Goal: Task Accomplishment & Management: Manage account settings

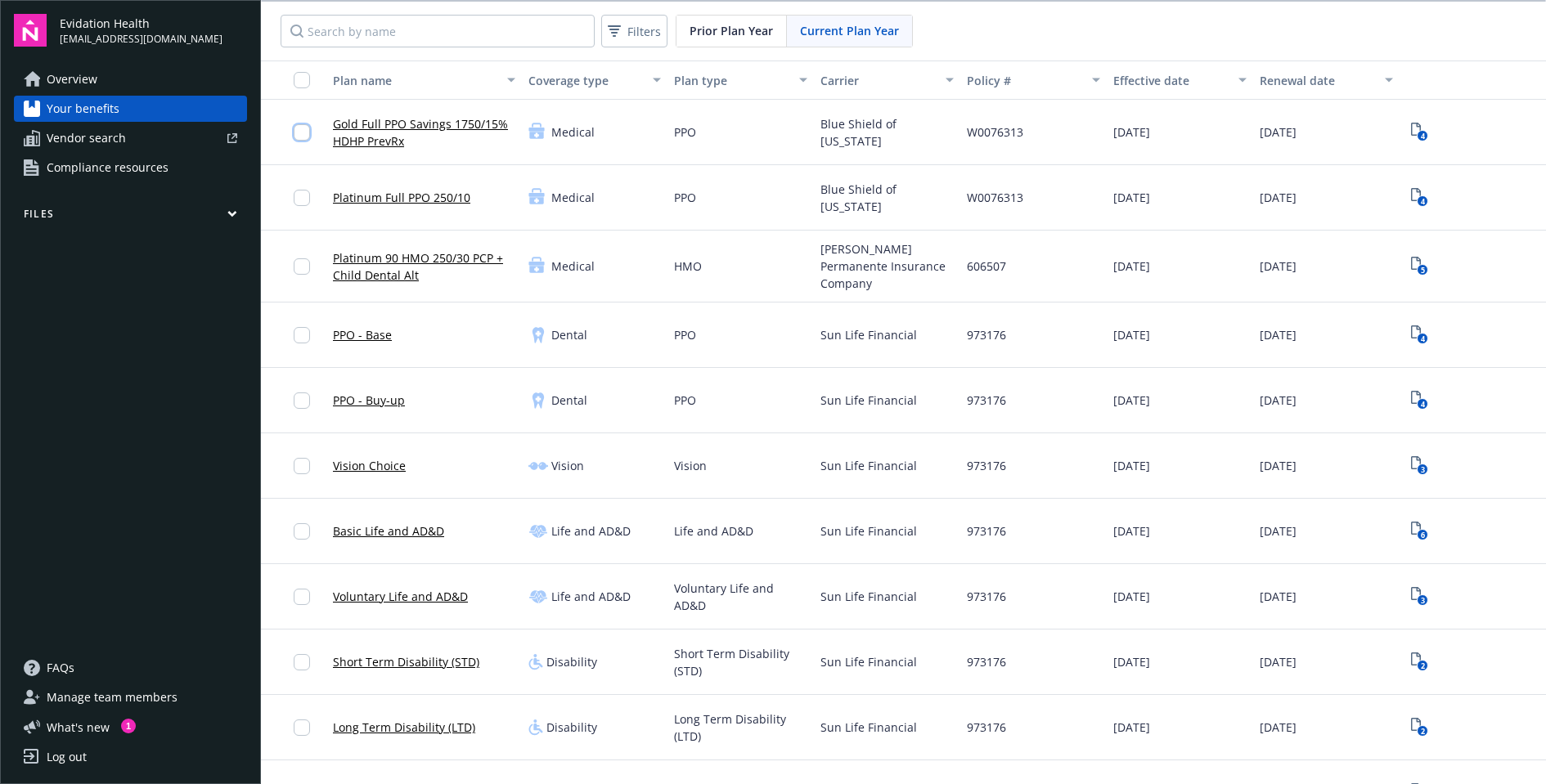
click at [304, 129] on input "checkbox" at bounding box center [302, 133] width 16 height 16
click at [304, 201] on input "checkbox" at bounding box center [302, 198] width 16 height 16
click at [306, 266] on input "checkbox" at bounding box center [302, 266] width 16 height 16
click at [302, 327] on input "checkbox" at bounding box center [302, 335] width 16 height 16
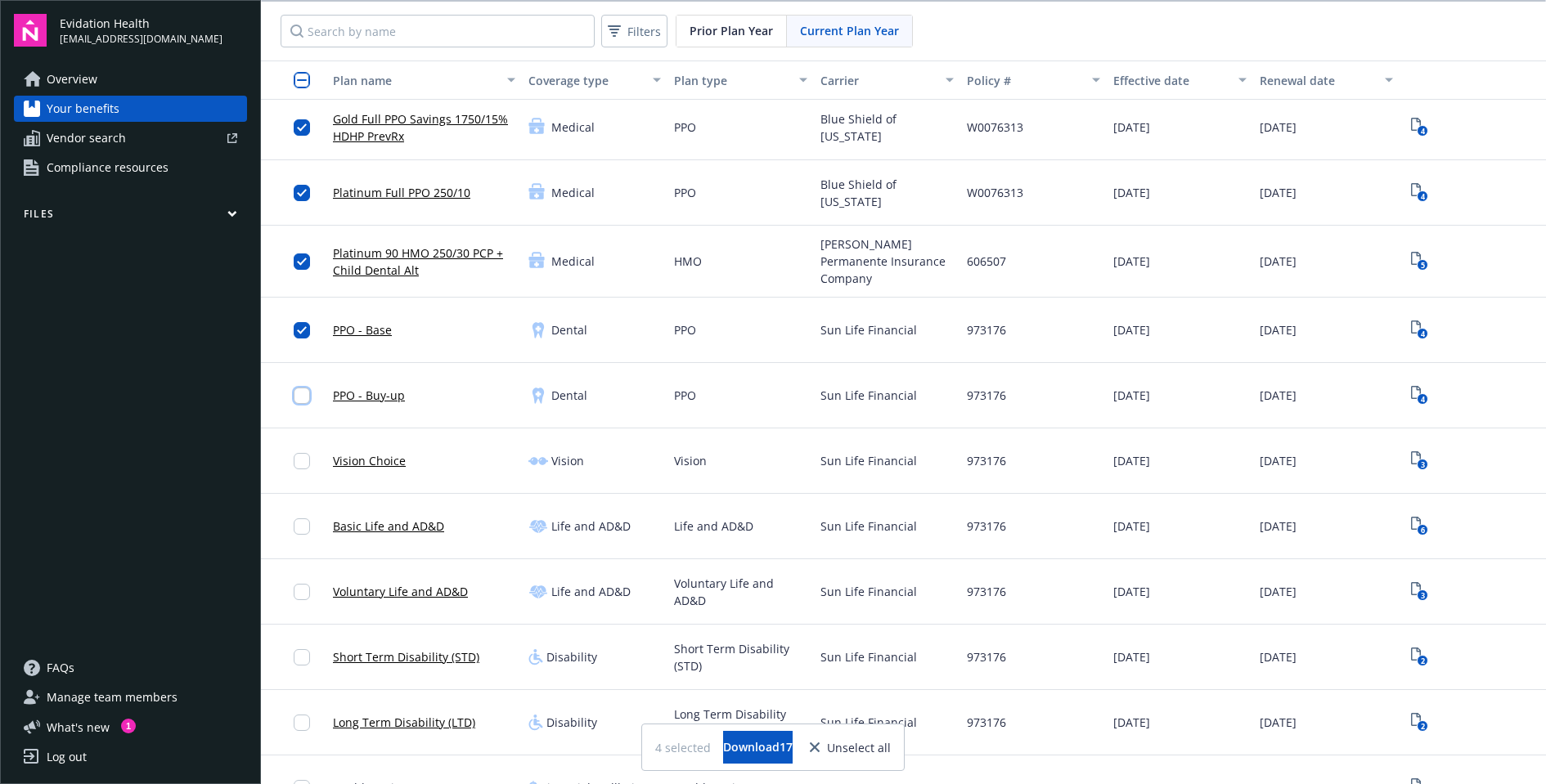
click at [303, 389] on input "checkbox" at bounding box center [302, 395] width 16 height 16
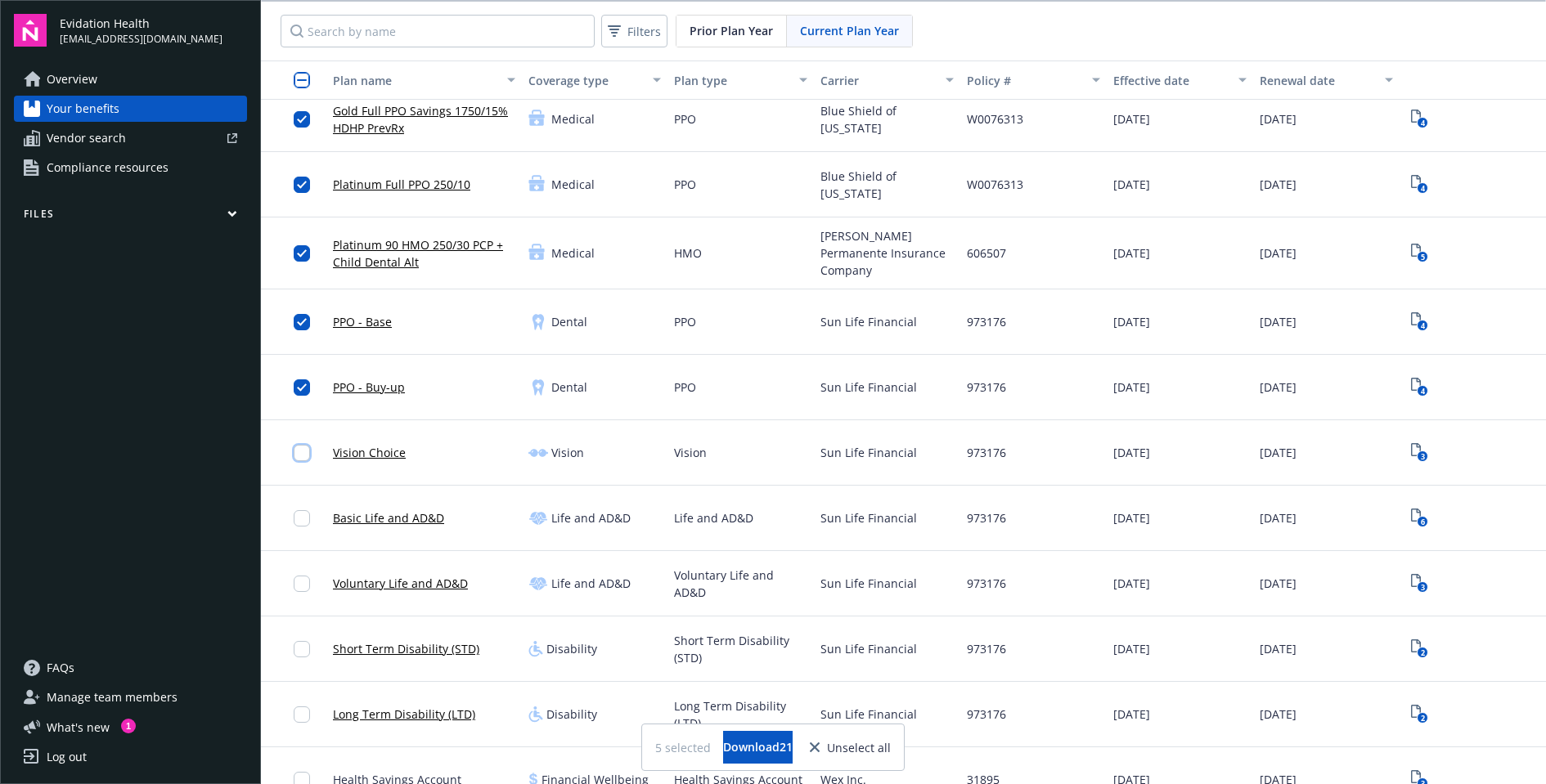
click at [305, 454] on div at bounding box center [307, 452] width 26 height 45
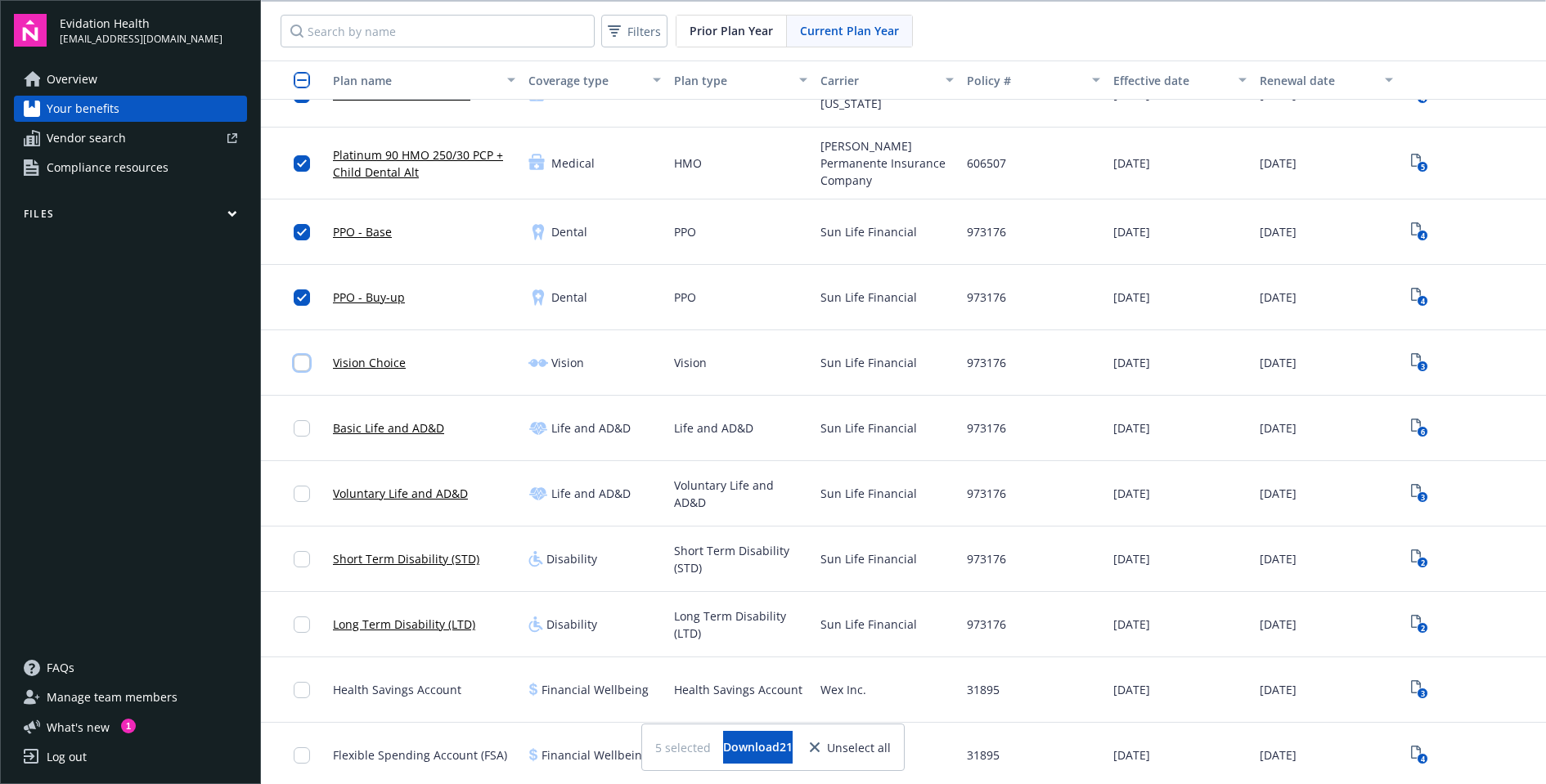
scroll to position [107, 0]
click at [304, 356] on input "checkbox" at bounding box center [302, 359] width 16 height 16
click at [299, 423] on input "checkbox" at bounding box center [302, 425] width 16 height 16
click at [304, 486] on input "checkbox" at bounding box center [302, 490] width 16 height 16
click at [302, 550] on input "checkbox" at bounding box center [302, 556] width 16 height 16
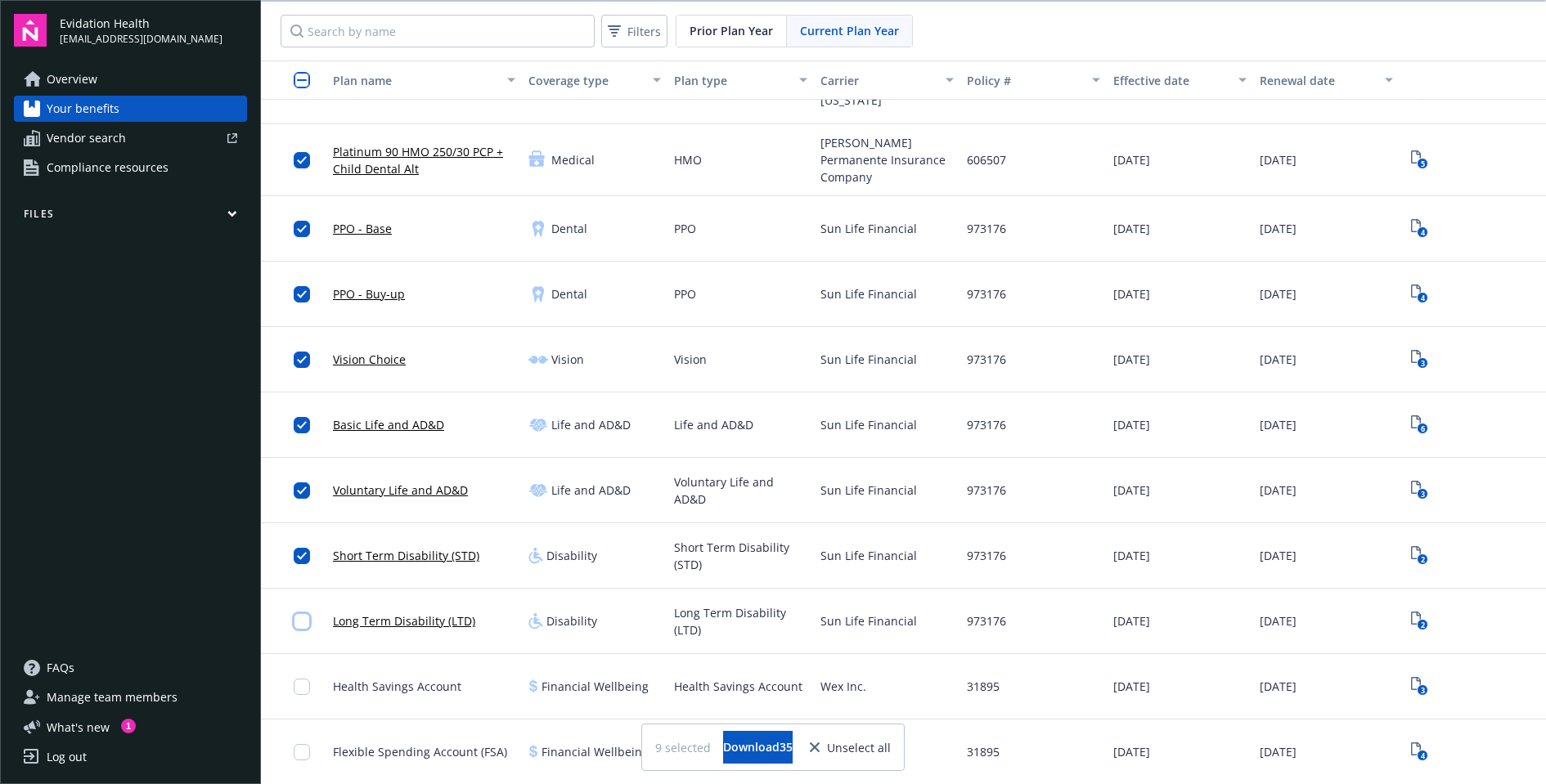
click at [308, 616] on input "checkbox" at bounding box center [302, 621] width 16 height 16
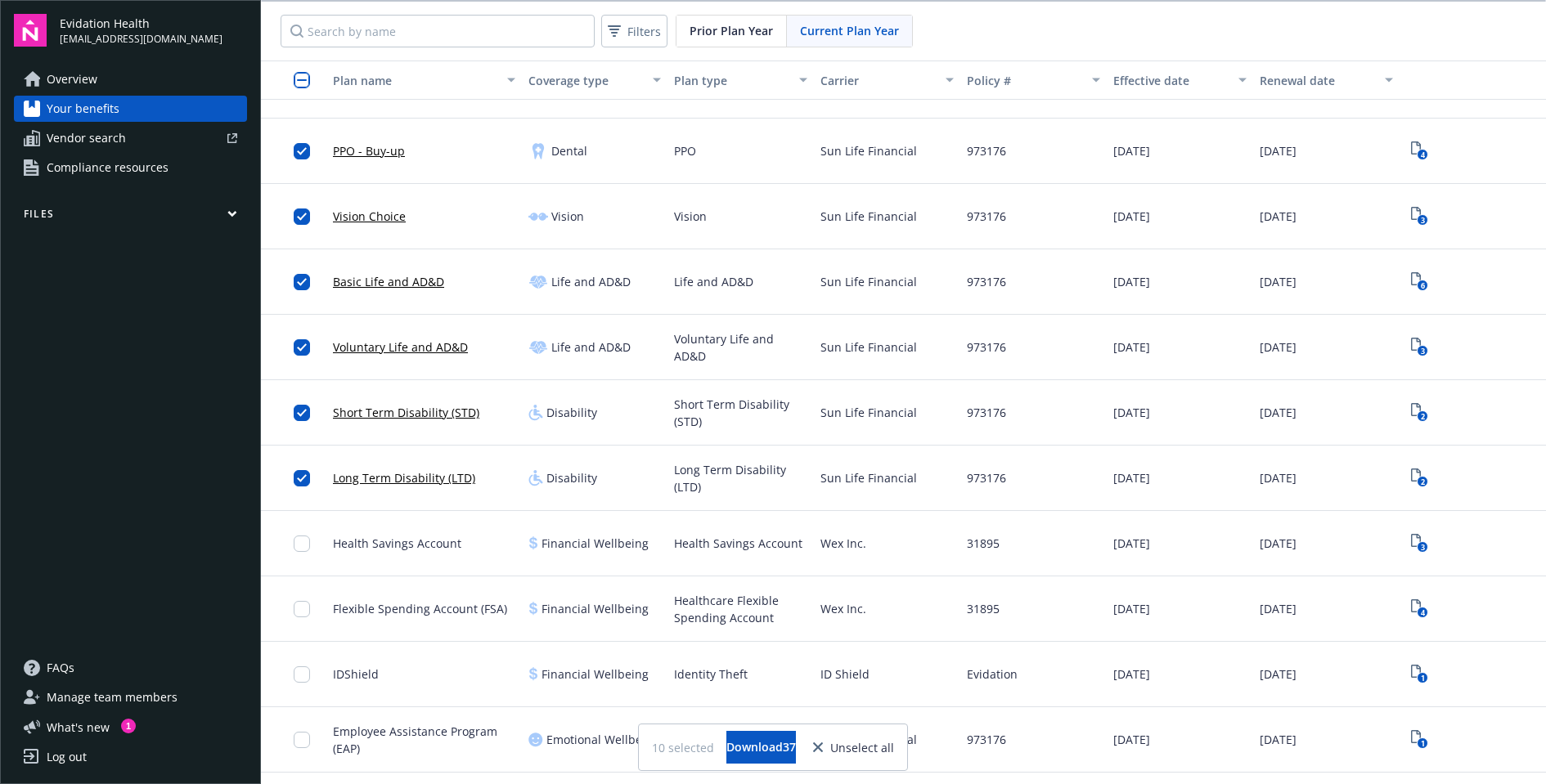
scroll to position [250, 0]
click at [759, 745] on span "Download 37" at bounding box center [761, 746] width 70 height 15
click at [823, 746] on icon "close" at bounding box center [817, 746] width 10 height 10
click at [299, 537] on input "checkbox" at bounding box center [302, 543] width 16 height 16
click at [299, 600] on input "checkbox" at bounding box center [302, 608] width 16 height 16
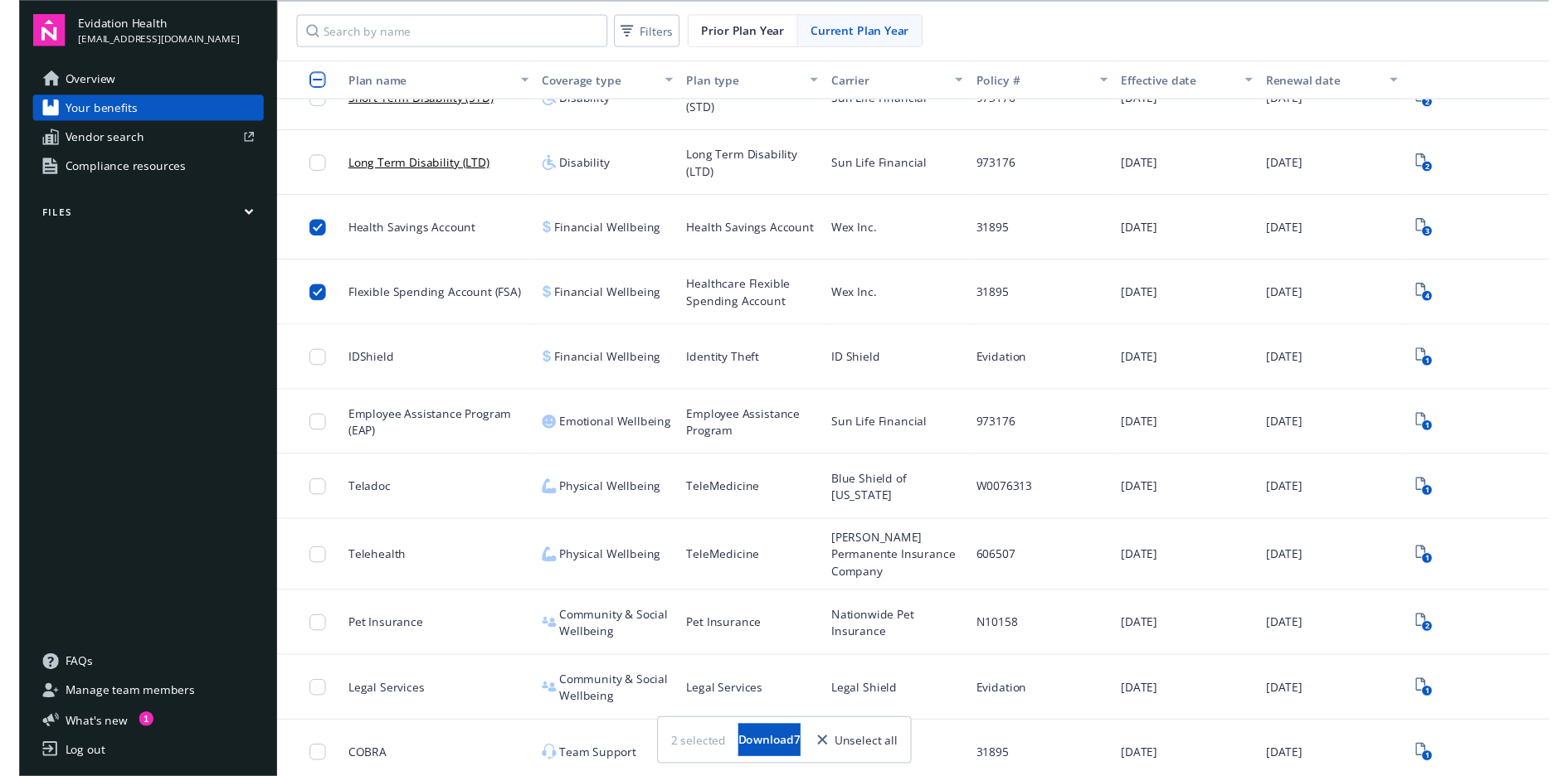
scroll to position [2, 0]
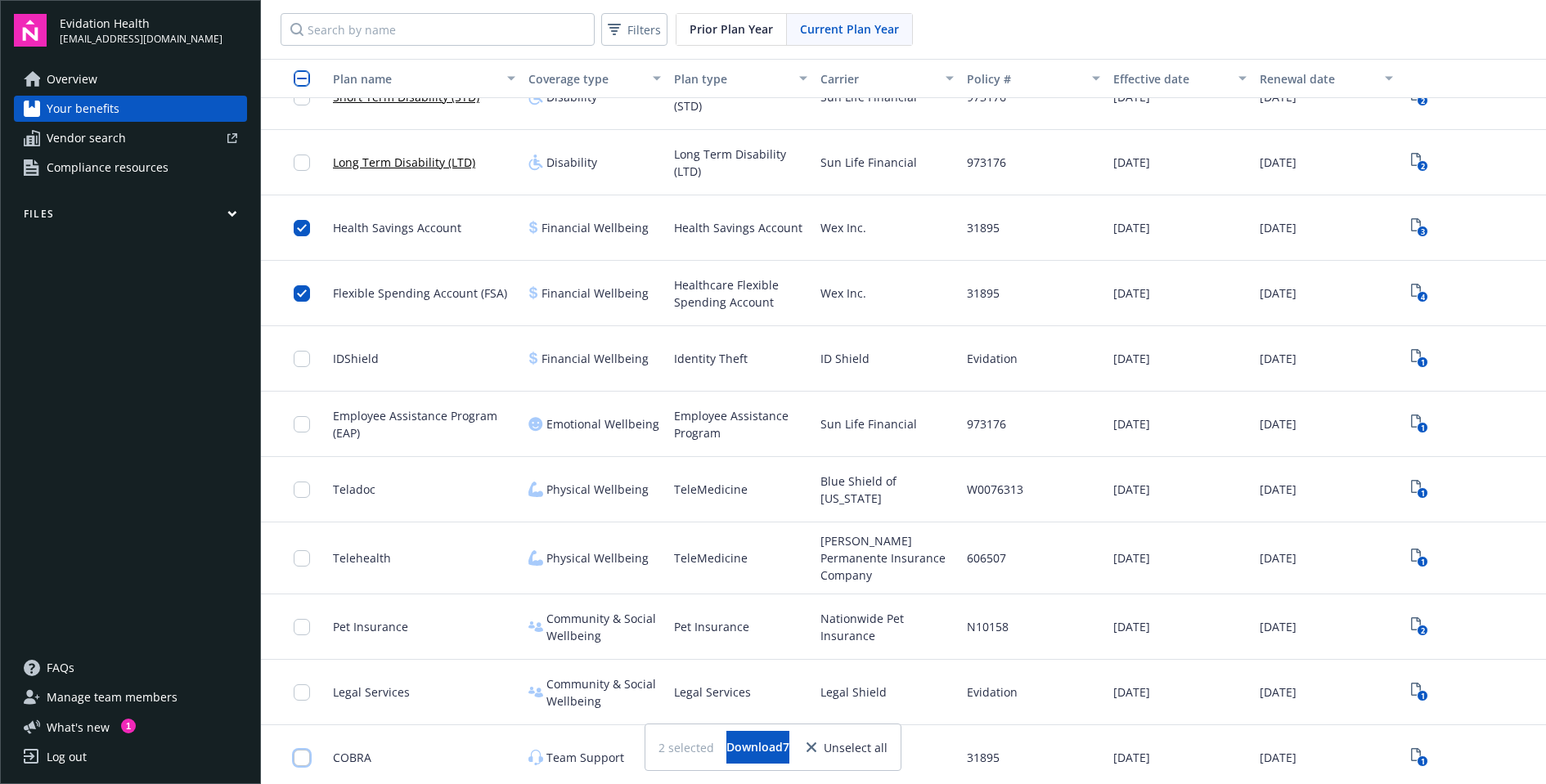
click at [302, 750] on input "checkbox" at bounding box center [302, 758] width 16 height 16
click at [760, 747] on span "Download 8" at bounding box center [757, 746] width 63 height 15
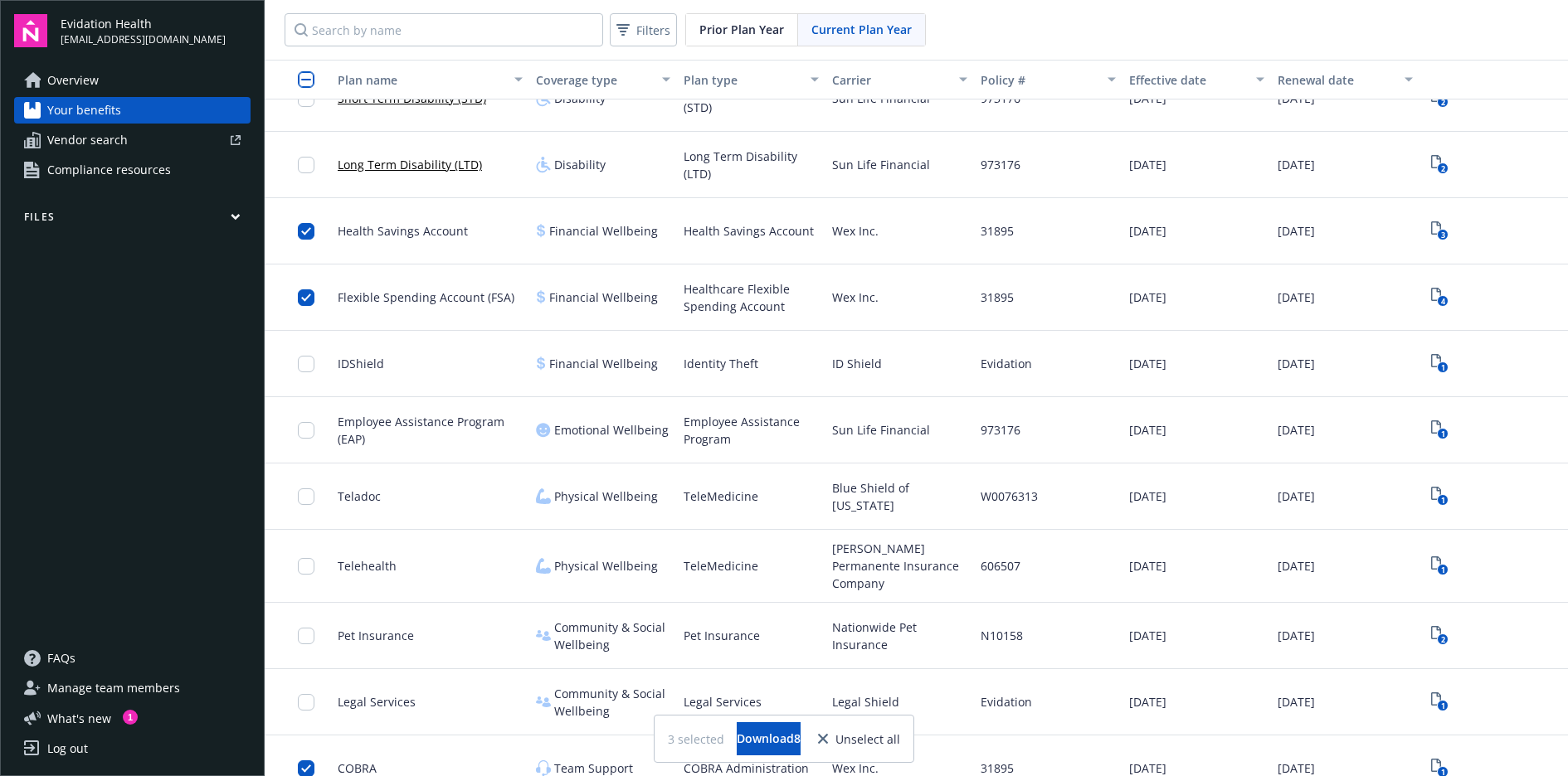
click at [103, 164] on span "Compliance resources" at bounding box center [109, 169] width 124 height 26
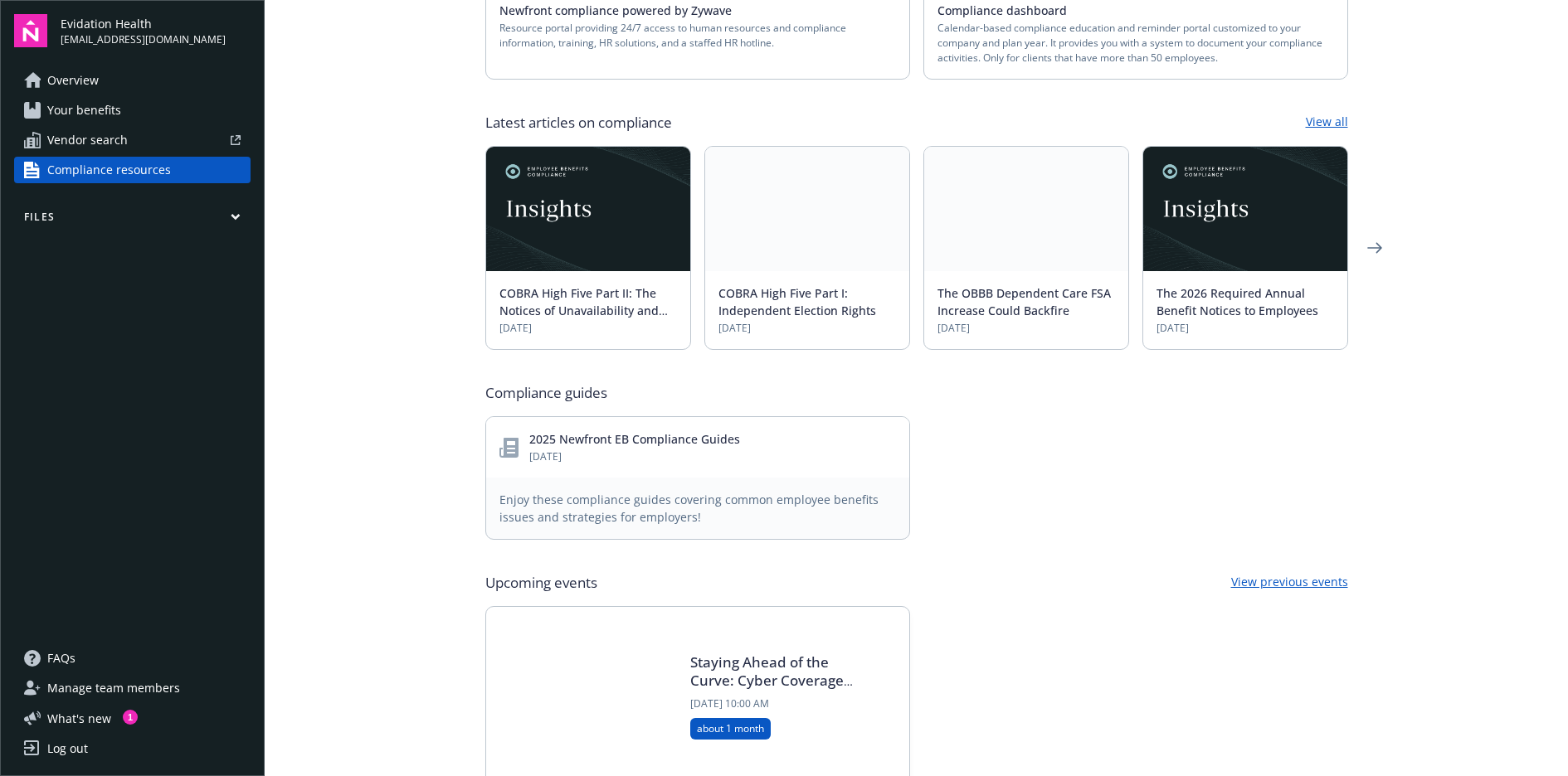
scroll to position [497, 0]
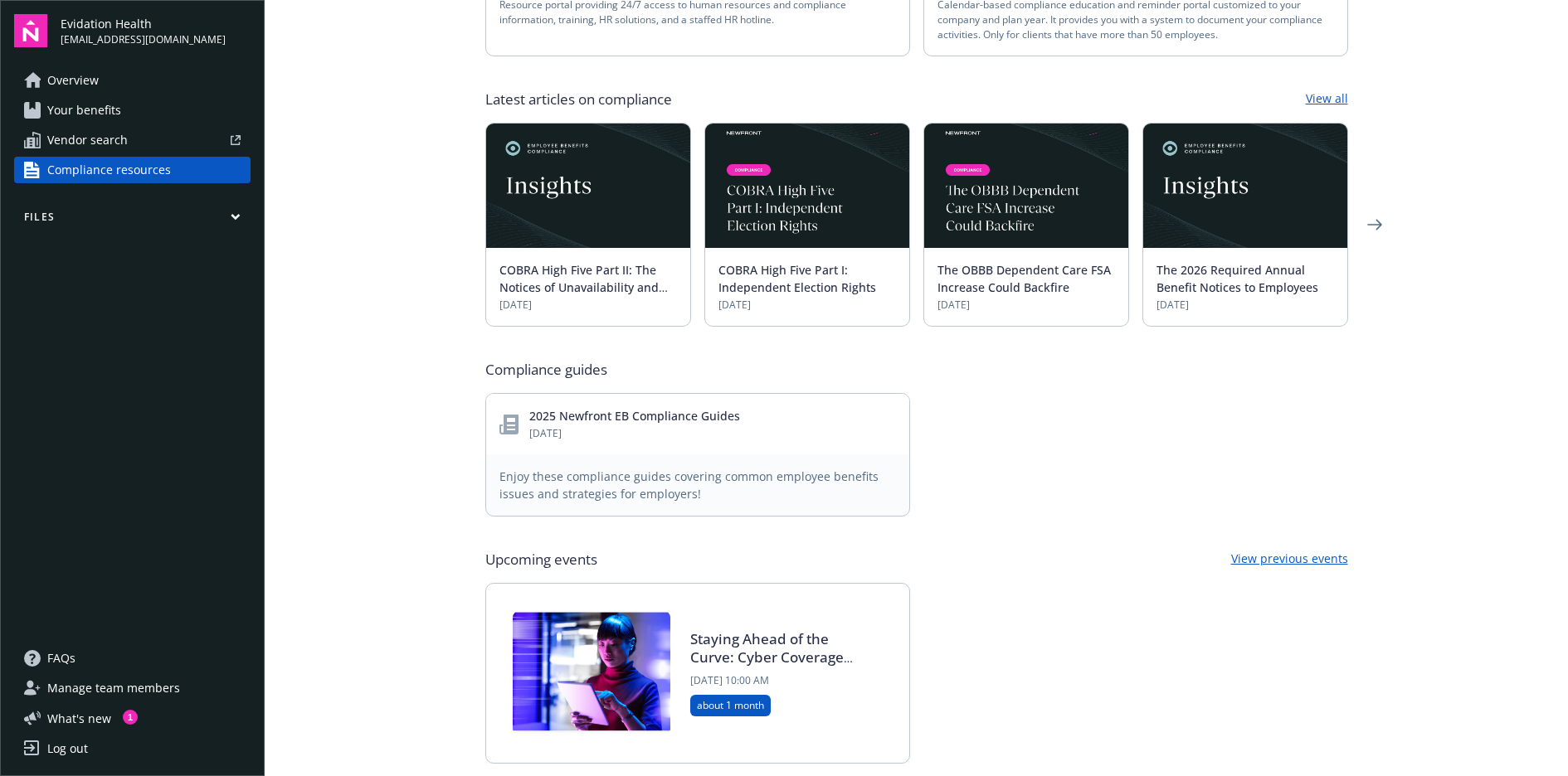
click at [68, 683] on span "Manage team members" at bounding box center [114, 688] width 133 height 26
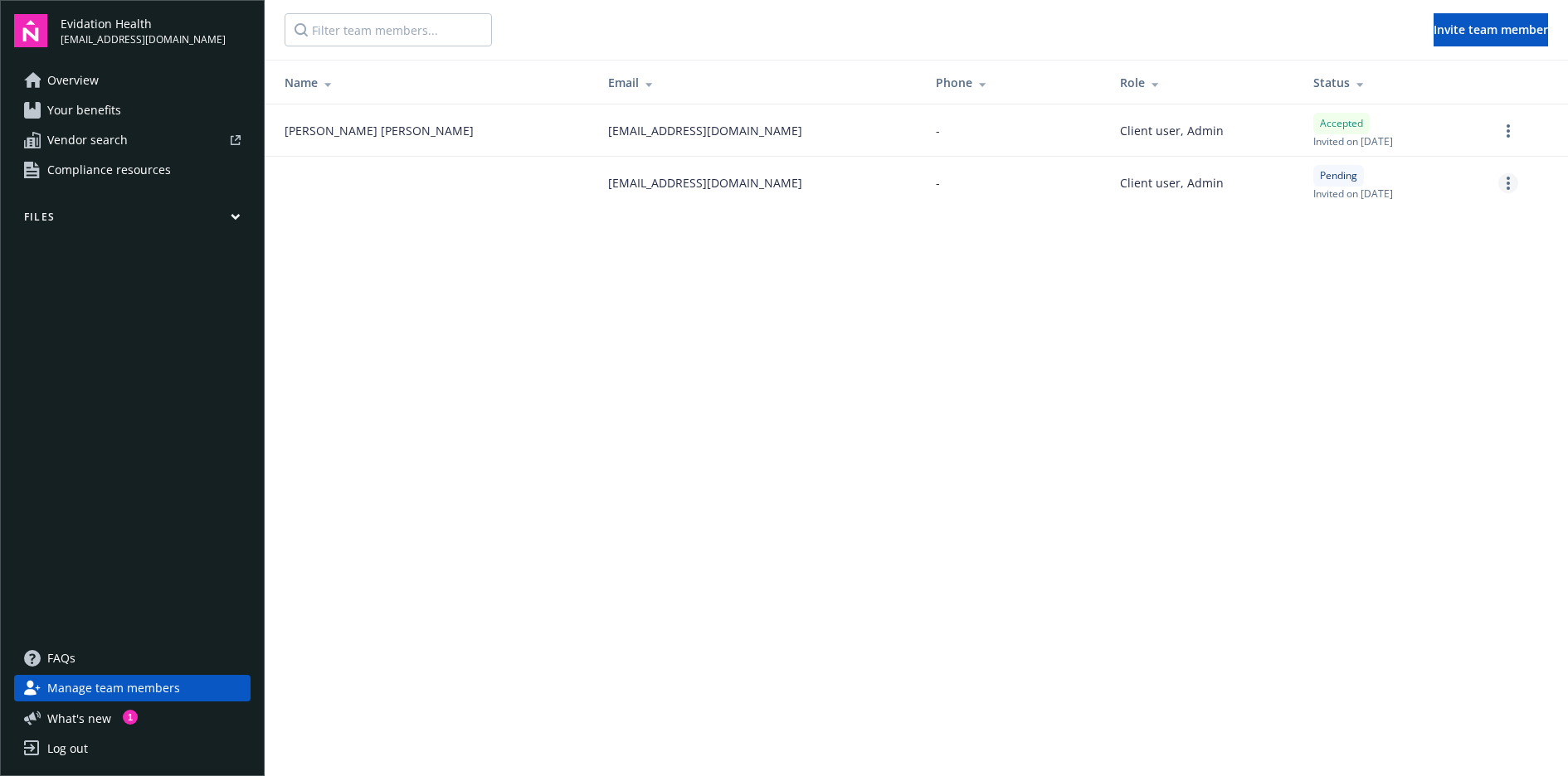
click at [1503, 187] on link "more" at bounding box center [1508, 184] width 20 height 20
click at [1105, 267] on main "Invite team member Name Email Phone Role Status [PERSON_NAME] [EMAIL_ADDRESS][D…" at bounding box center [915, 388] width 1303 height 776
